Goal: Task Accomplishment & Management: Use online tool/utility

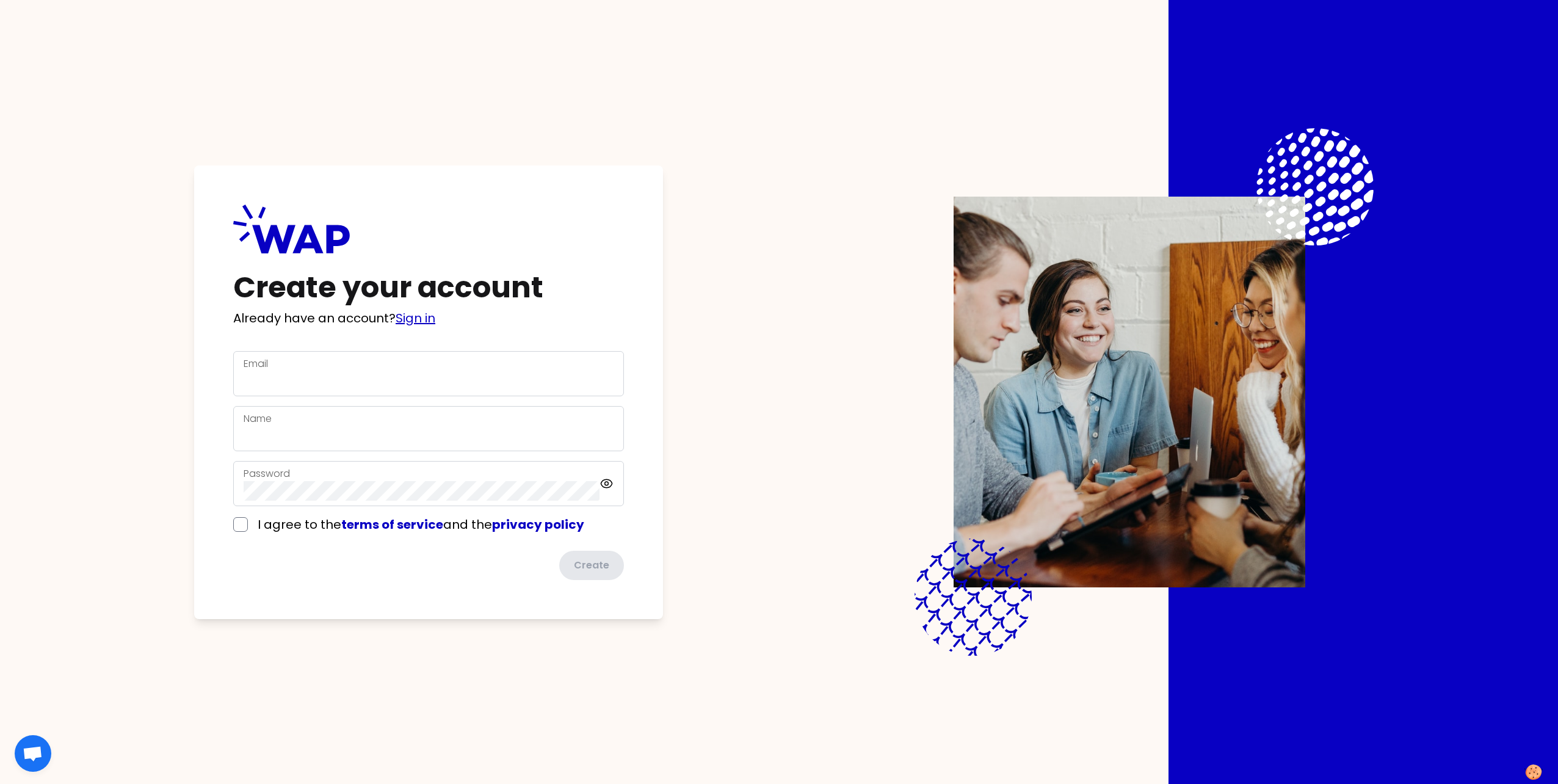
click at [418, 321] on link "Sign in" at bounding box center [415, 318] width 39 height 17
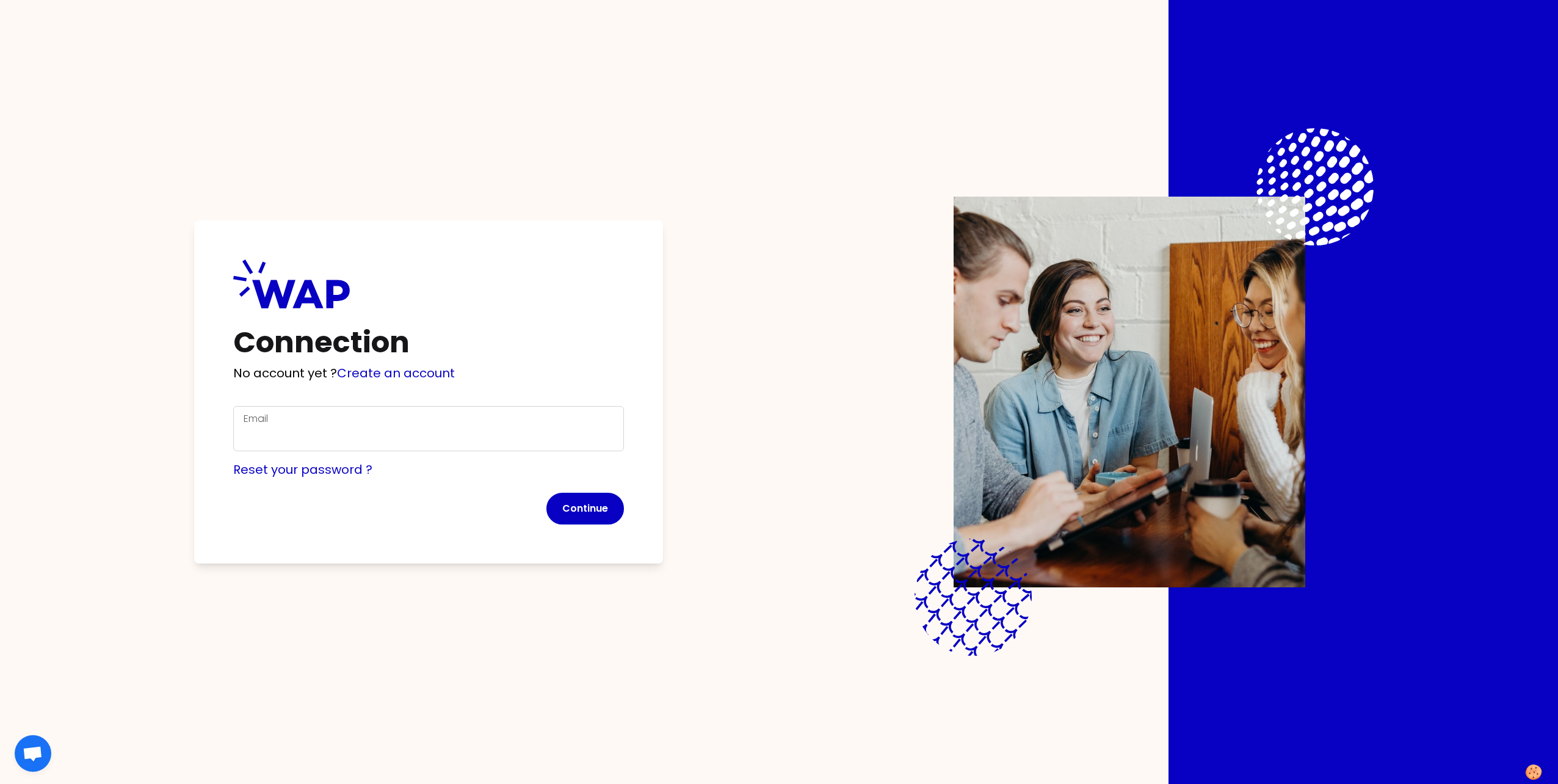
click at [335, 412] on div "Email" at bounding box center [428, 428] width 370 height 34
click at [324, 433] on input "Email" at bounding box center [428, 435] width 370 height 19
click at [0, 783] on com-1password-button at bounding box center [0, 784] width 0 height 0
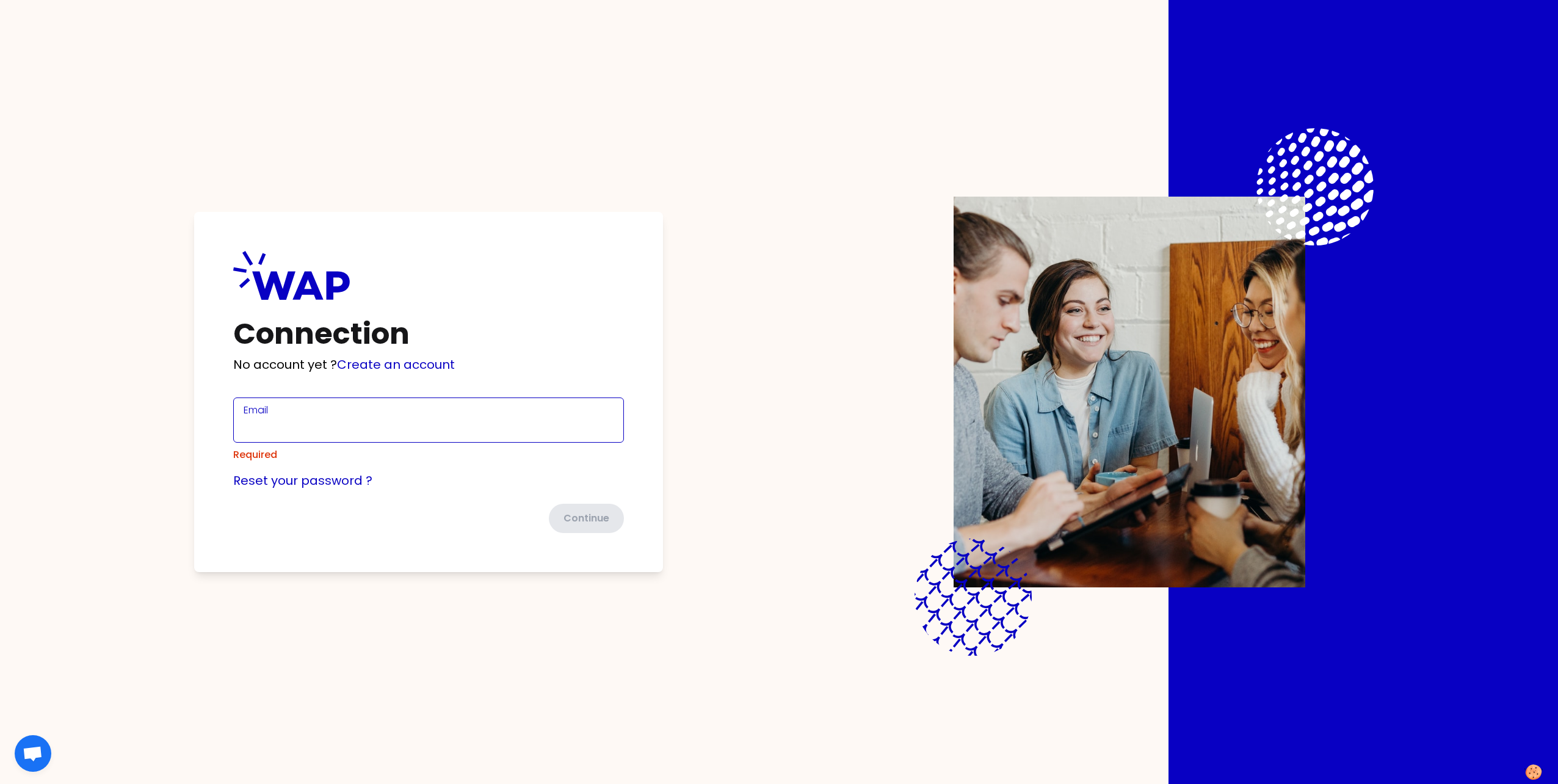
click at [0, 783] on com-1password-button at bounding box center [0, 784] width 0 height 0
click at [277, 429] on input "Email" at bounding box center [428, 427] width 370 height 19
type input "[PERSON_NAME][EMAIL_ADDRESS][DOMAIN_NAME]"
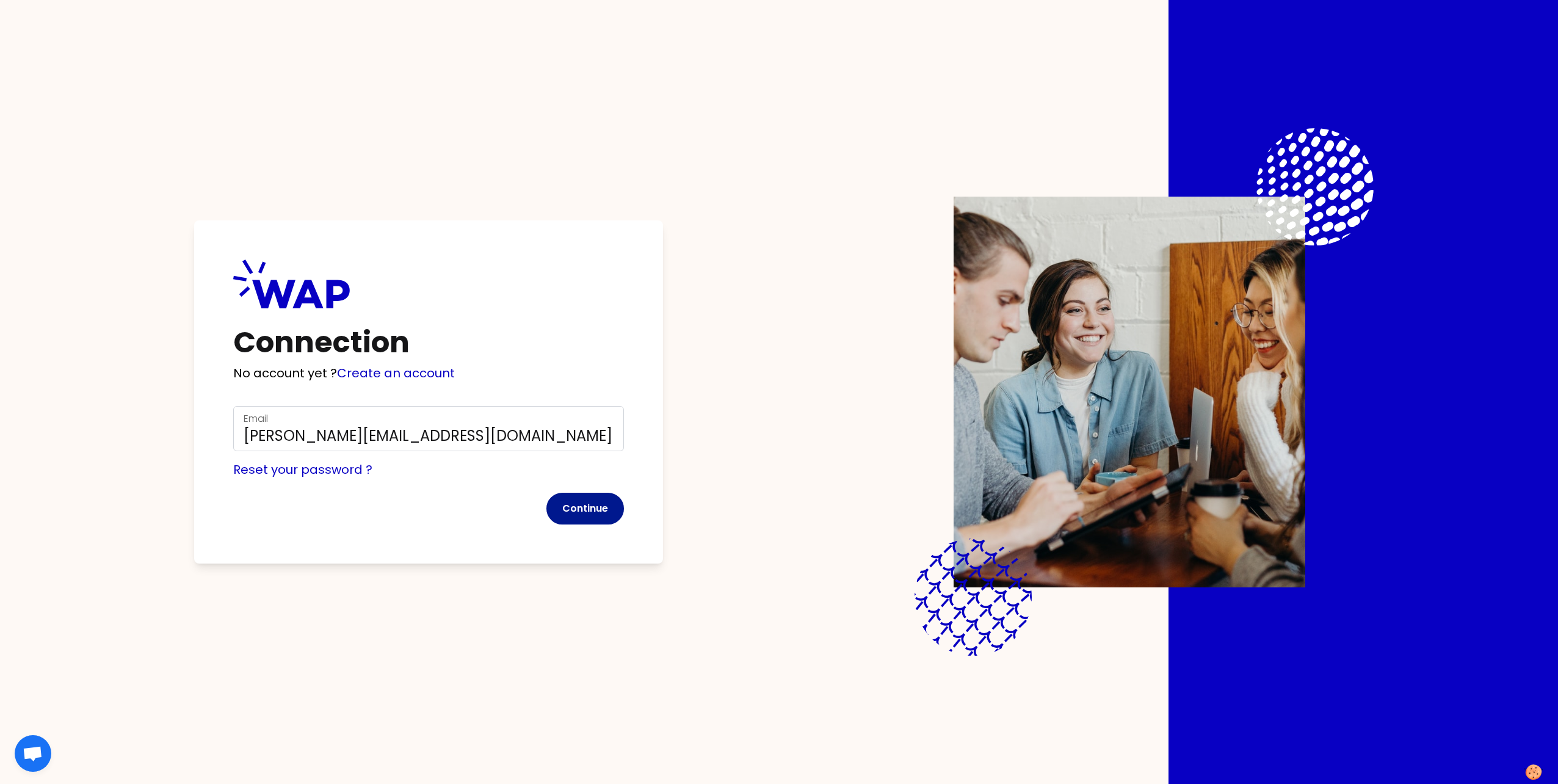
click at [570, 509] on button "Continue" at bounding box center [584, 508] width 77 height 32
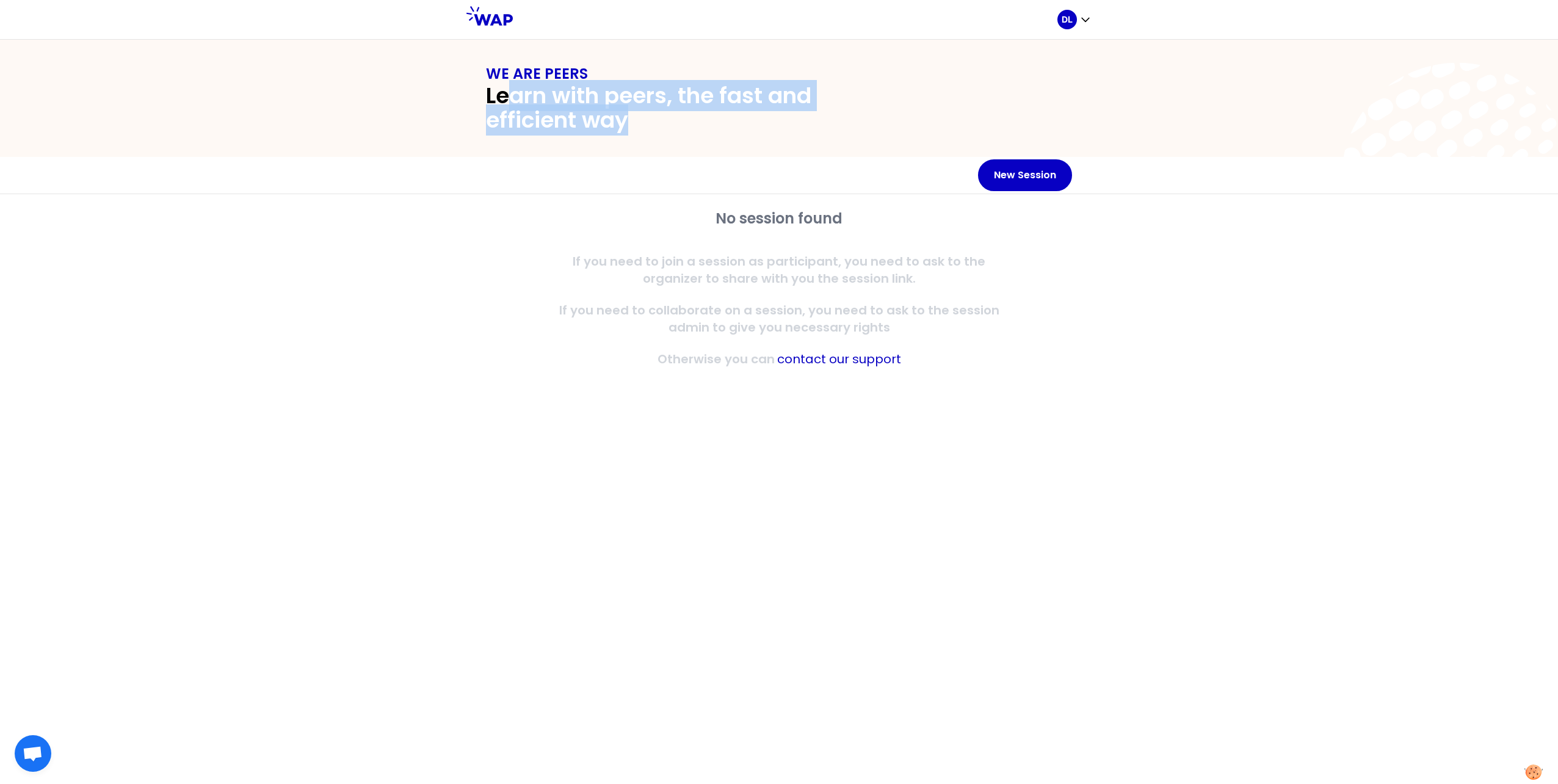
drag, startPoint x: 503, startPoint y: 101, endPoint x: 670, endPoint y: 132, distance: 169.9
click at [670, 132] on h2 "Learn with peers, the fast and efficient way" at bounding box center [691, 107] width 410 height 49
click at [1039, 173] on button "New Session" at bounding box center [1024, 175] width 94 height 32
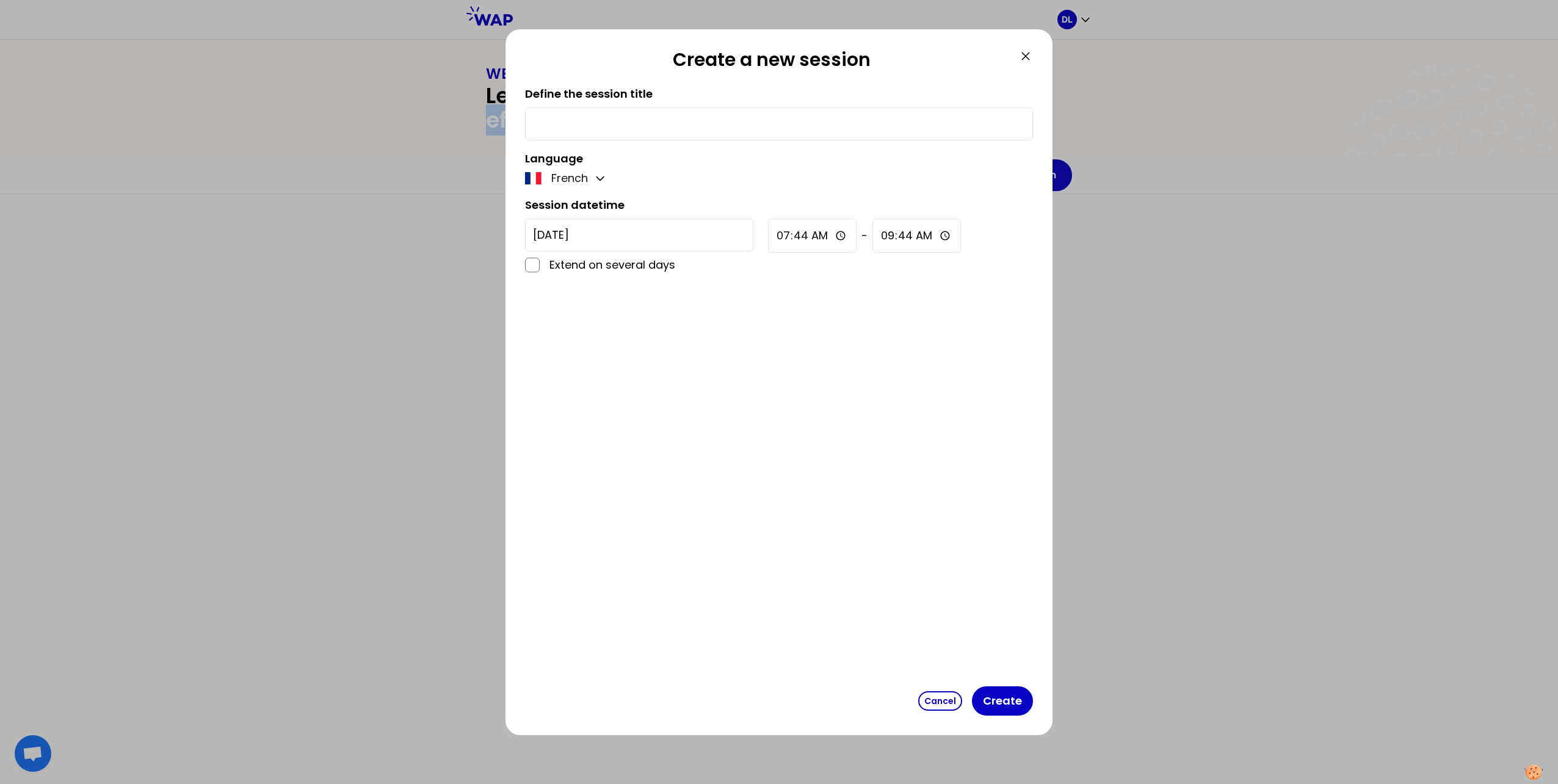
click at [1025, 60] on icon at bounding box center [1025, 55] width 14 height 14
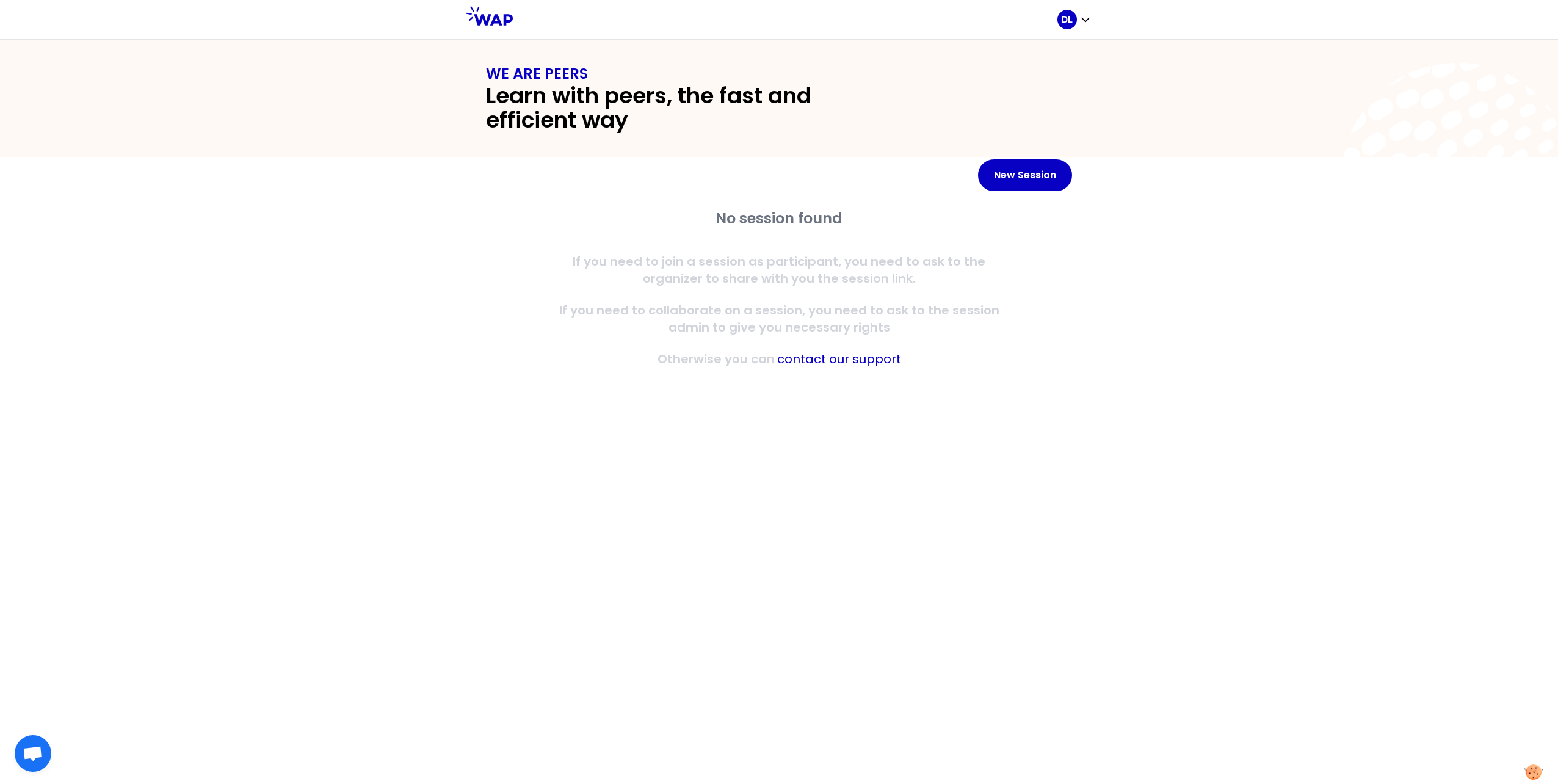
click at [458, 268] on div "No session found If you need to join a session as participant, you need to ask …" at bounding box center [779, 489] width 1558 height 590
